Goal: Register for event/course

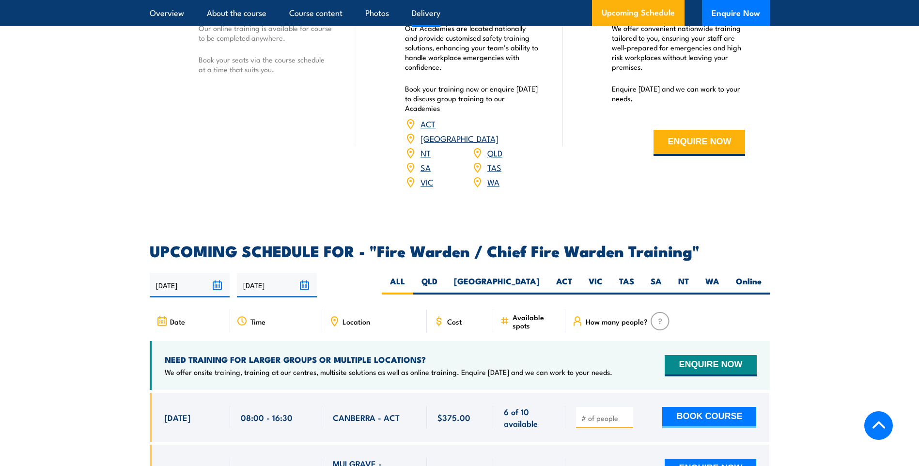
scroll to position [1474, 0]
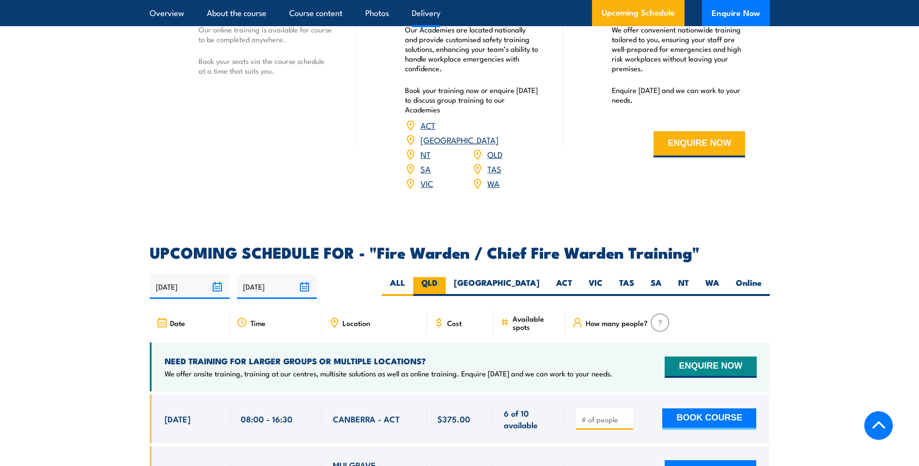
click at [446, 279] on label "QLD" at bounding box center [429, 286] width 32 height 19
click at [444, 279] on input "QLD" at bounding box center [441, 280] width 6 height 6
radio input "true"
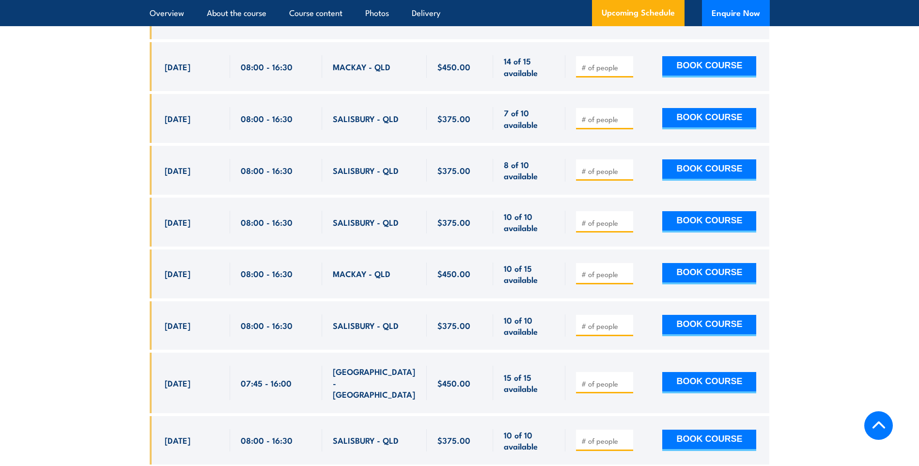
scroll to position [1881, 0]
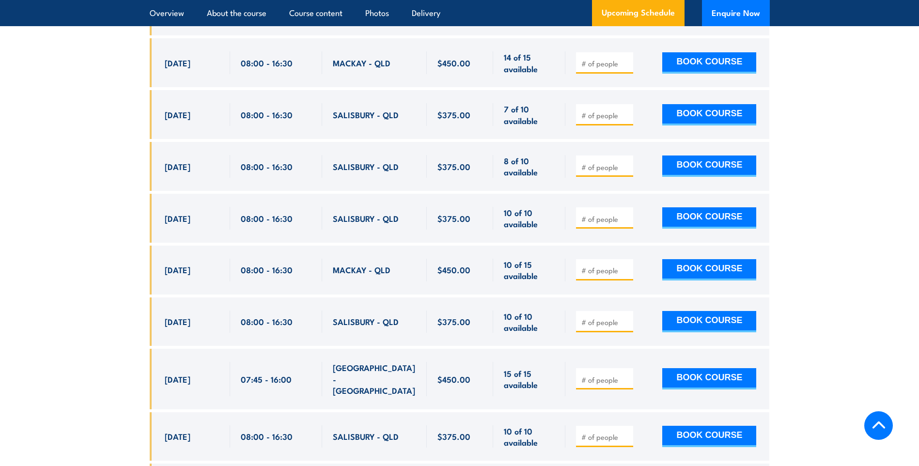
click at [23, 143] on section "UPCOMING SCHEDULE FOR - "Fire Warden / Chief Fire Warden Training" 22/09/2025 2…" at bounding box center [459, 209] width 919 height 741
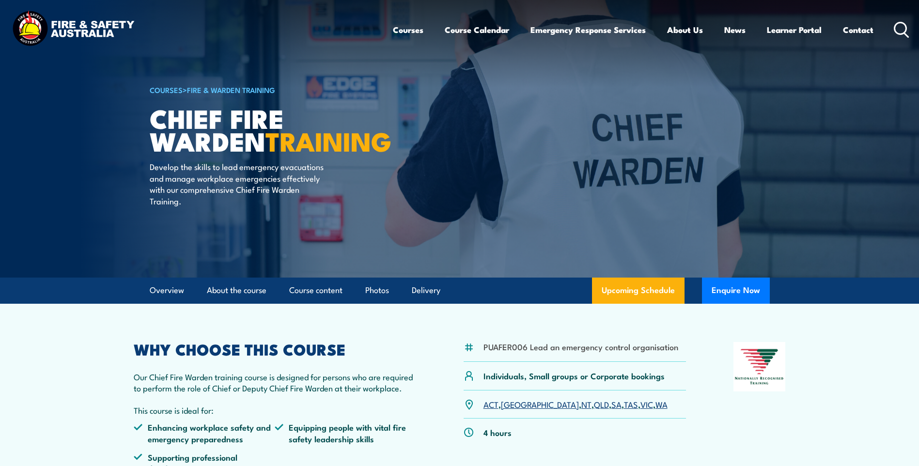
click at [230, 87] on link "Fire & Warden Training" at bounding box center [231, 89] width 88 height 11
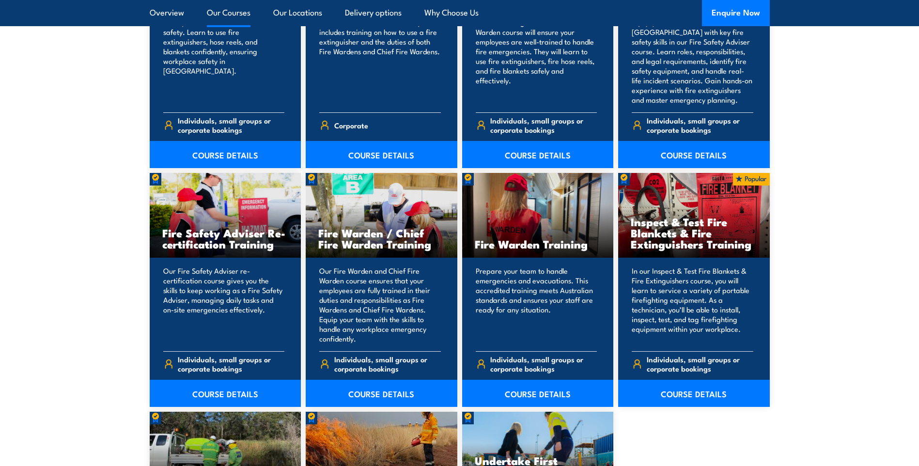
scroll to position [1212, 0]
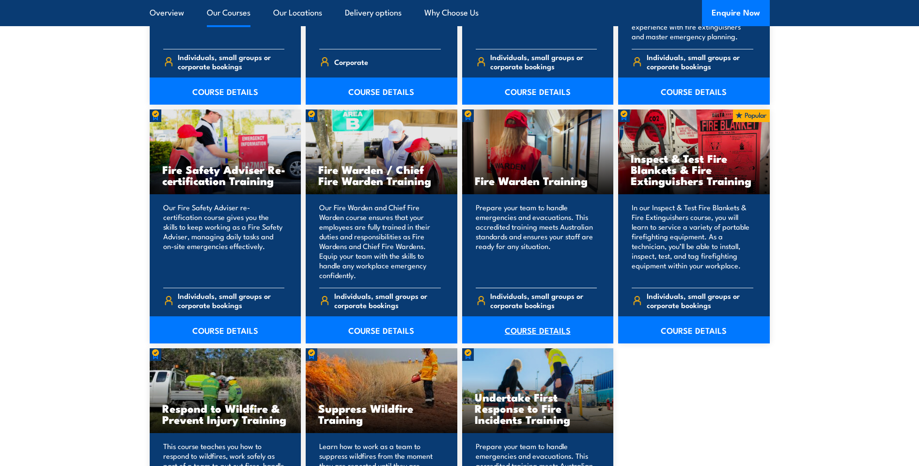
click at [548, 332] on link "COURSE DETAILS" at bounding box center [538, 329] width 152 height 27
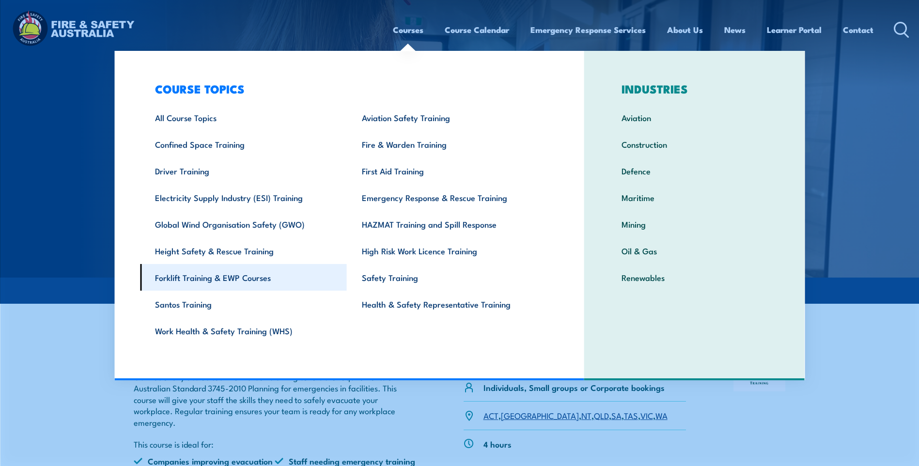
scroll to position [97, 0]
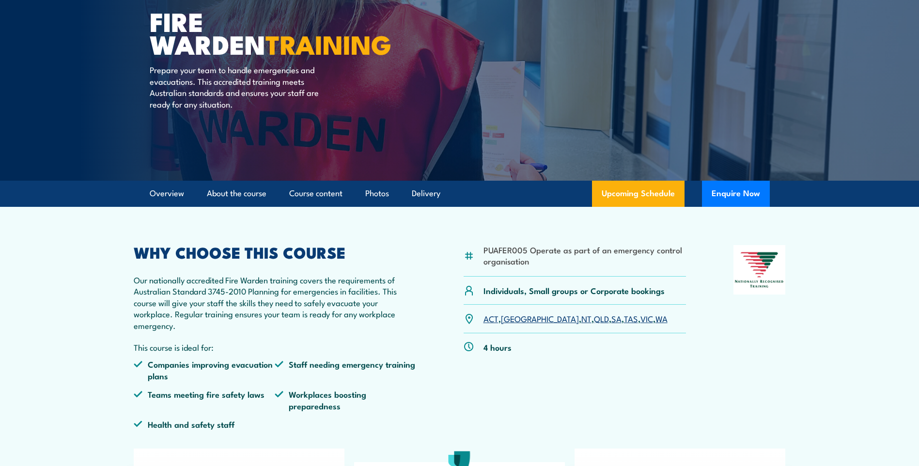
click at [82, 259] on section "PUAFER005 Operate as part of an emergency control organisation Individuals, Sma…" at bounding box center [459, 400] width 919 height 387
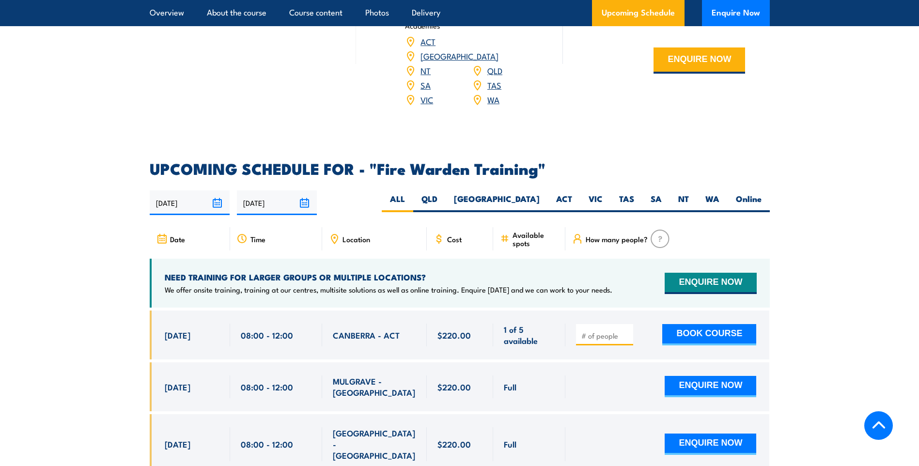
scroll to position [1745, 0]
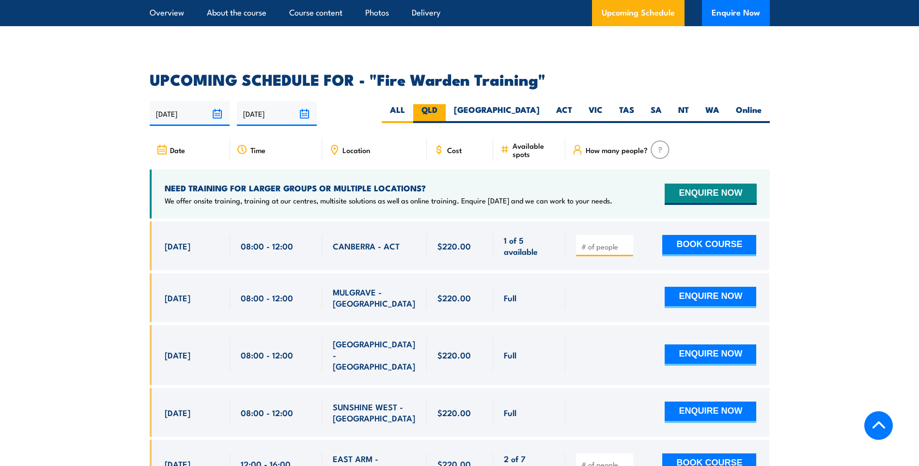
click at [446, 104] on label "QLD" at bounding box center [429, 113] width 32 height 19
click at [444, 104] on input "QLD" at bounding box center [441, 107] width 6 height 6
radio input "true"
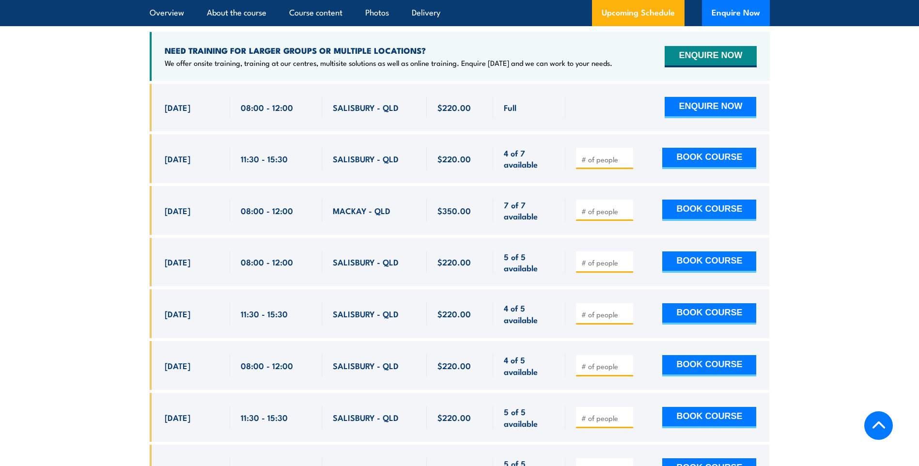
scroll to position [1899, 0]
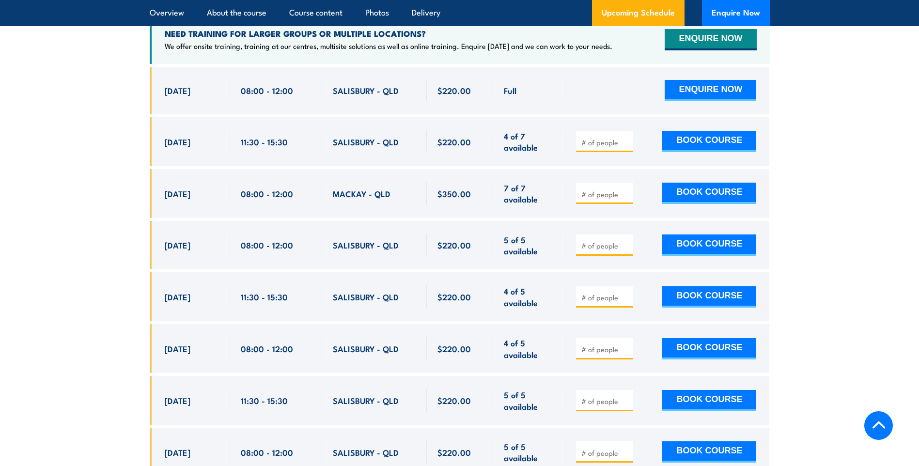
click at [17, 79] on section "UPCOMING SCHEDULE FOR - "Fire Warden Training" [DATE] [DATE]" at bounding box center [459, 443] width 919 height 1051
